Goal: Information Seeking & Learning: Learn about a topic

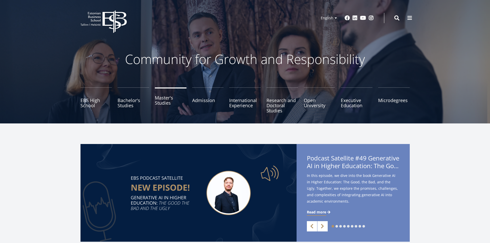
click at [168, 106] on link "Master's Studies" at bounding box center [171, 101] width 32 height 26
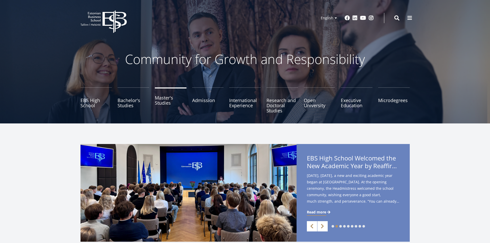
click at [167, 101] on link "Master's Studies" at bounding box center [171, 101] width 32 height 26
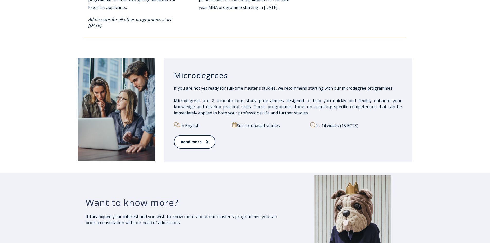
scroll to position [644, 0]
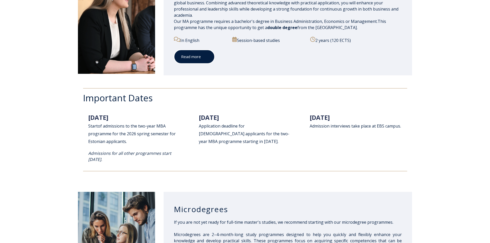
click at [196, 59] on link "Read more" at bounding box center [194, 57] width 41 height 14
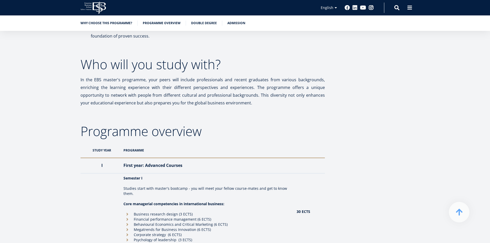
scroll to position [386, 0]
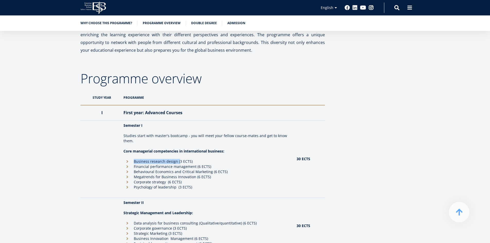
drag, startPoint x: 132, startPoint y: 163, endPoint x: 179, endPoint y: 162, distance: 47.6
click at [179, 162] on li "Business research design (3 ECTS)" at bounding box center [208, 161] width 168 height 5
click at [142, 167] on li "Financial performance management (6 ECTS)" at bounding box center [208, 166] width 168 height 5
click at [142, 172] on li "Behavioural Economics and Critical Marketing (6 ECTS)" at bounding box center [208, 171] width 168 height 5
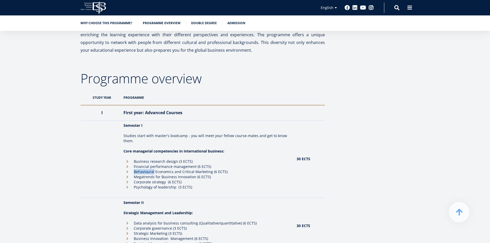
click at [142, 172] on li "Behavioural Economics and Critical Marketing (6 ECTS)" at bounding box center [208, 171] width 168 height 5
click at [143, 178] on li "Megatrends for Business Innovation (6 ECTS)" at bounding box center [208, 177] width 168 height 5
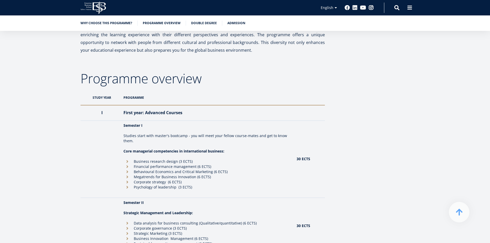
click at [143, 185] on li "Psychology of leadership (3 ECTS)" at bounding box center [208, 187] width 168 height 5
click at [144, 191] on td "Semester I Studies start with master's bootcamp - you will meet your fellow cou…" at bounding box center [207, 159] width 173 height 77
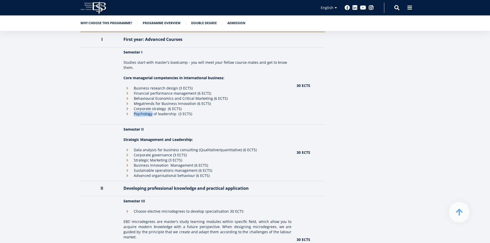
scroll to position [472, 0]
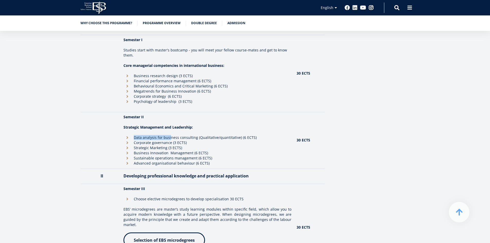
drag, startPoint x: 132, startPoint y: 140, endPoint x: 171, endPoint y: 139, distance: 38.4
click at [170, 139] on li "Data analysis for business consulting (Qualitative/quantitative) (6 ECTS)" at bounding box center [208, 137] width 168 height 5
click at [174, 140] on li "Data analysis for business consulting (Qualitative/quantitative) (6 ECTS)" at bounding box center [208, 137] width 168 height 5
click at [161, 144] on li "Corporate governance (3 ECTS)" at bounding box center [208, 142] width 168 height 5
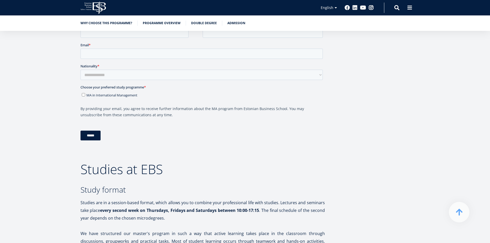
scroll to position [858, 0]
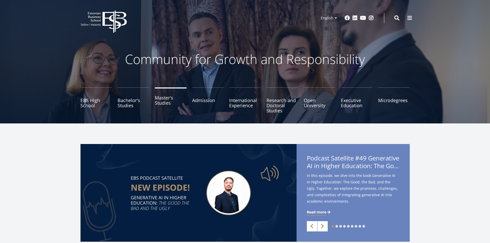
click at [162, 105] on link "Master's Studies" at bounding box center [171, 101] width 32 height 26
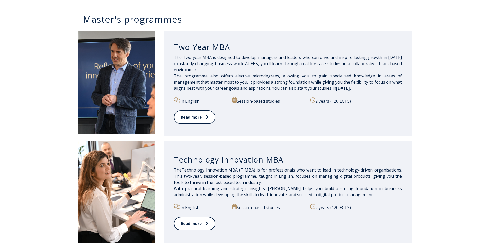
scroll to position [257, 0]
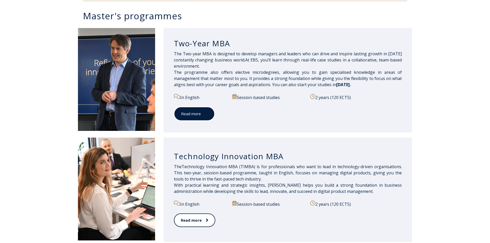
click at [192, 114] on link "Read more" at bounding box center [194, 114] width 41 height 14
